Goal: Transaction & Acquisition: Purchase product/service

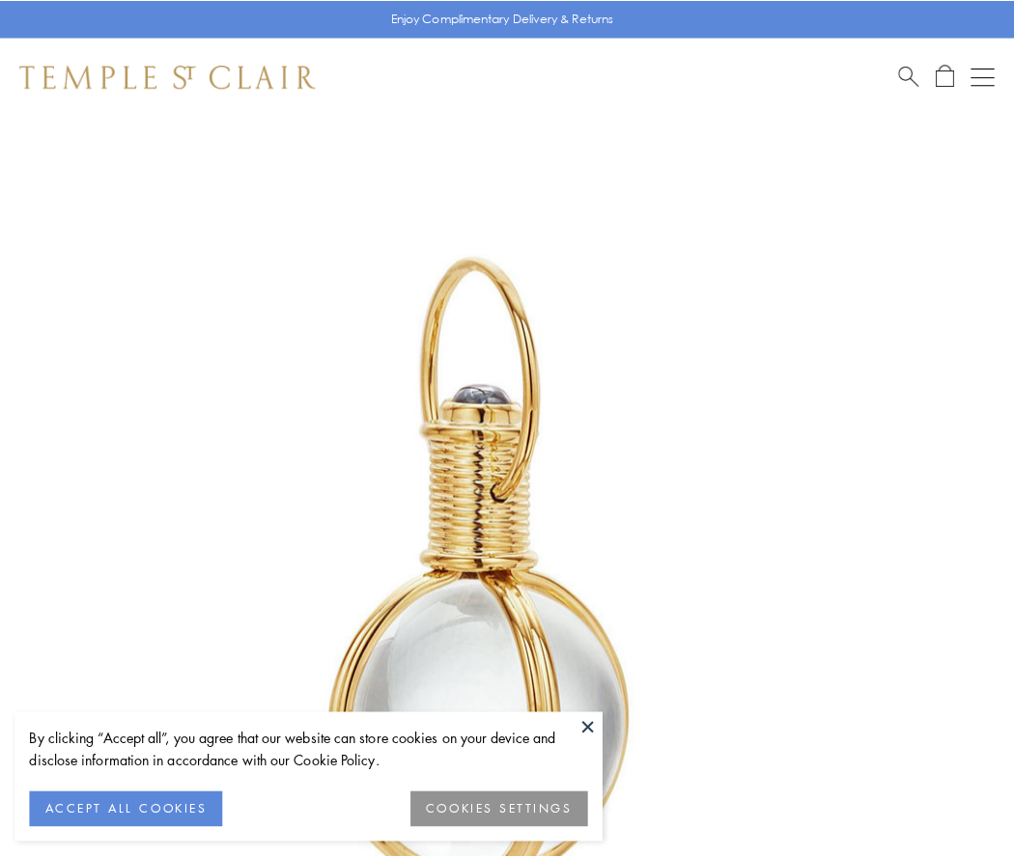
scroll to position [504, 0]
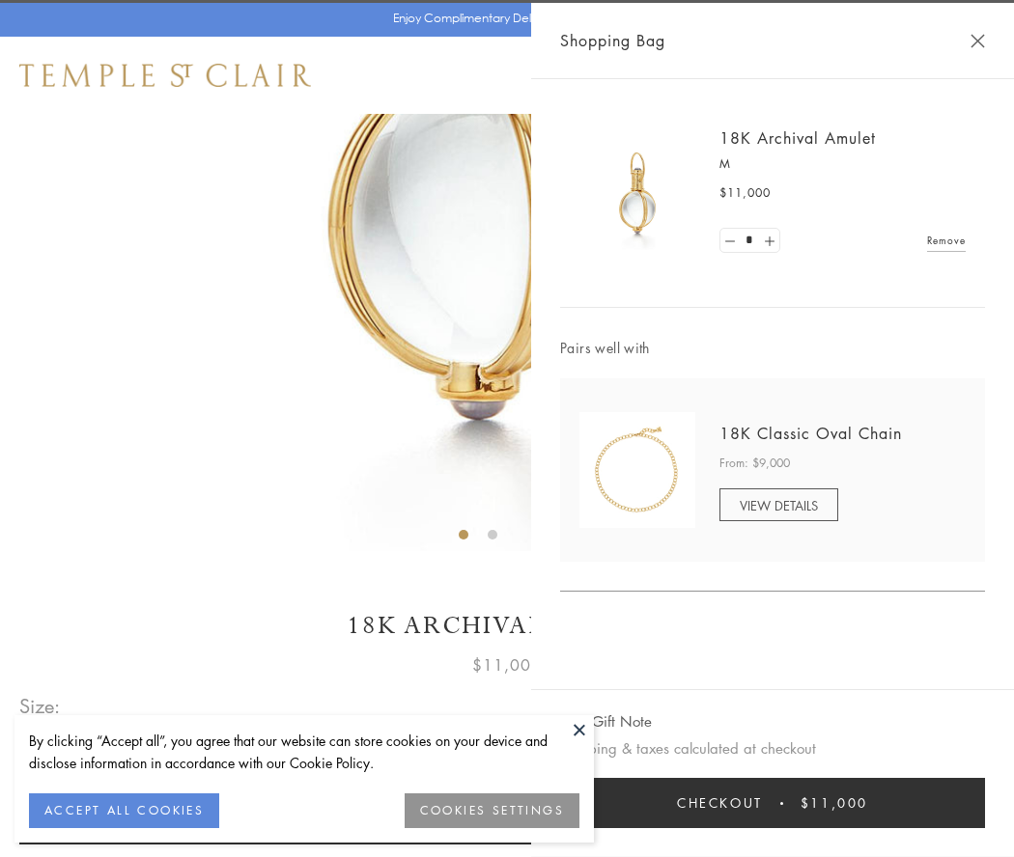
click at [772, 803] on button "Checkout $11,000" at bounding box center [772, 803] width 425 height 50
